Goal: Transaction & Acquisition: Obtain resource

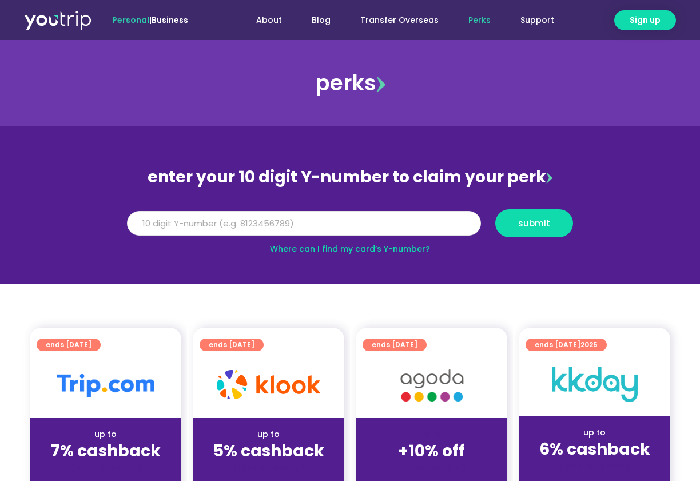
click at [247, 224] on input "Y Number" at bounding box center [304, 223] width 354 height 25
type input "8179466351"
click at [540, 232] on button "submit" at bounding box center [534, 223] width 78 height 28
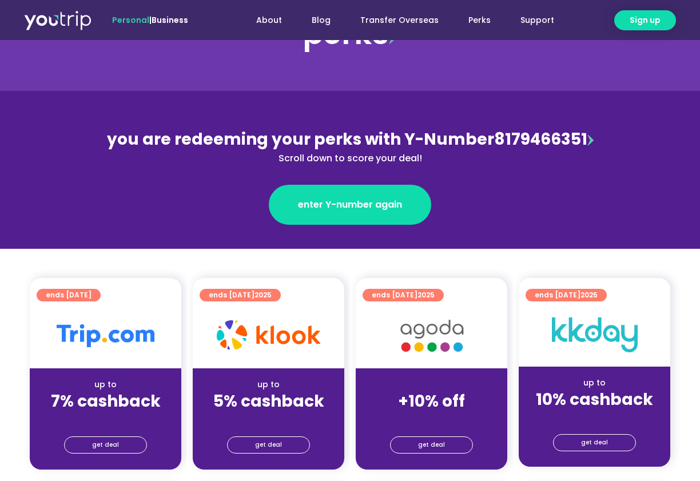
scroll to position [77, 0]
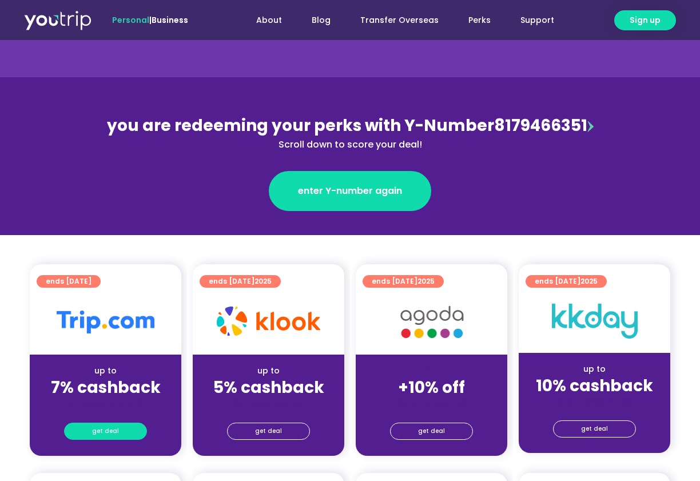
click at [112, 437] on span "get deal" at bounding box center [105, 431] width 27 height 16
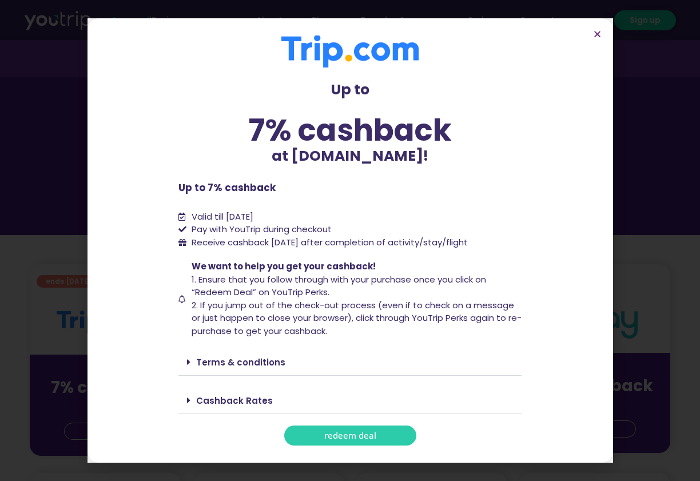
click at [401, 442] on link "redeem deal" at bounding box center [350, 435] width 132 height 20
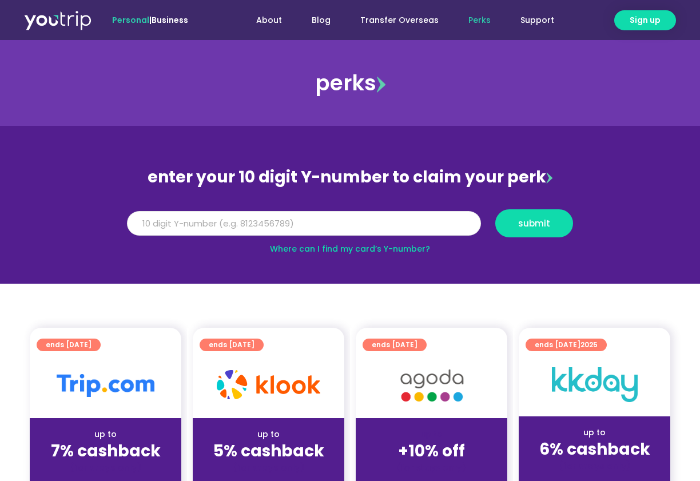
click at [265, 222] on input "Y Number" at bounding box center [304, 223] width 354 height 25
click at [261, 216] on input "Y Number" at bounding box center [304, 223] width 354 height 25
type input "8179466351"
click at [533, 219] on span "submit" at bounding box center [534, 223] width 32 height 9
